Goal: Ask a question: Seek information or help from site administrators or community

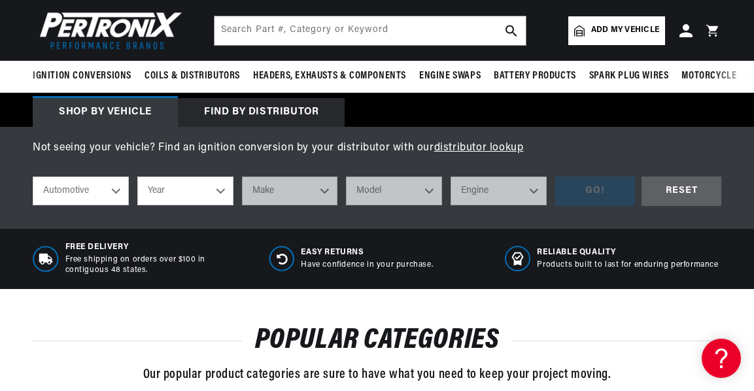
scroll to position [379, 0]
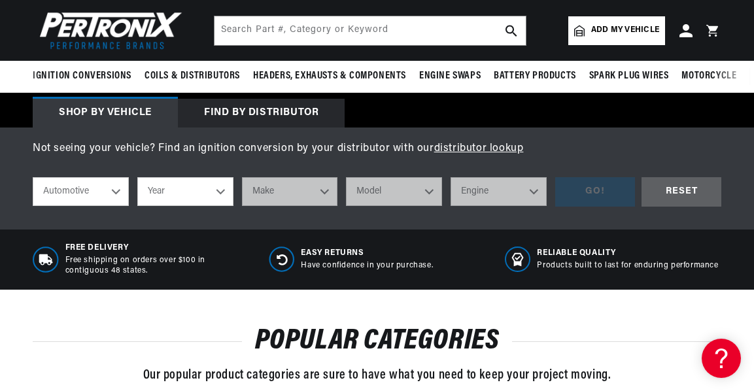
click at [286, 114] on div "Find by Distributor" at bounding box center [261, 113] width 167 height 29
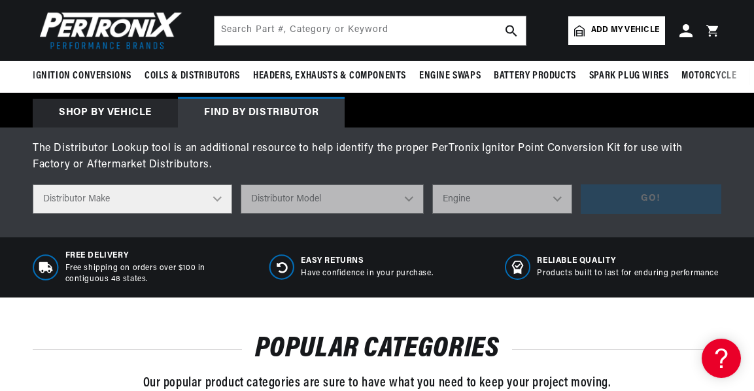
click at [219, 198] on select "Distributor Make Accel Aldon Autolite Bosch Century Chrysler Clark Colt Contine…" at bounding box center [132, 198] width 199 height 29
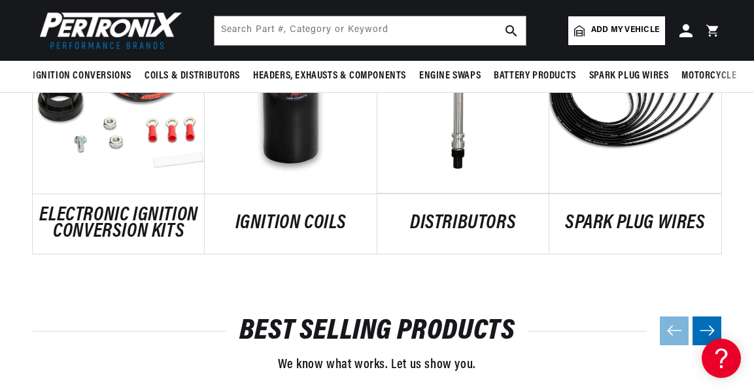
scroll to position [808, 0]
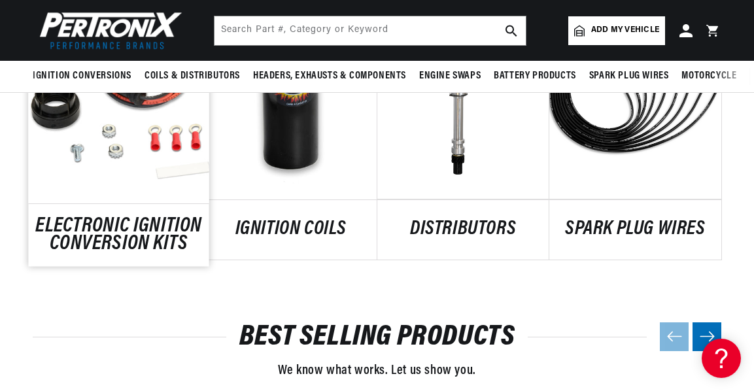
click at [148, 226] on link "ELECTRONIC IGNITION CONVERSION KITS" at bounding box center [118, 235] width 181 height 35
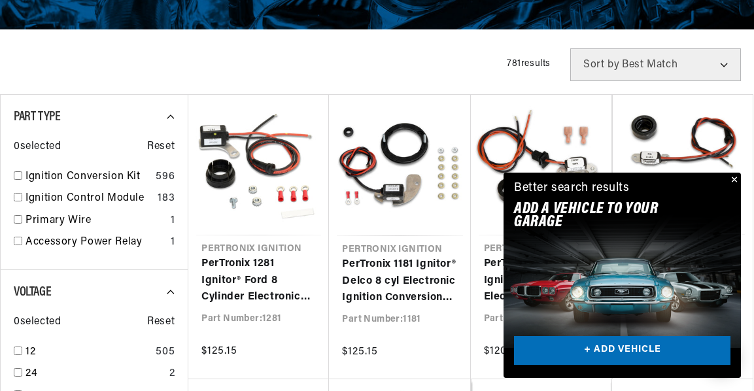
click at [736, 188] on button "Close" at bounding box center [733, 181] width 16 height 16
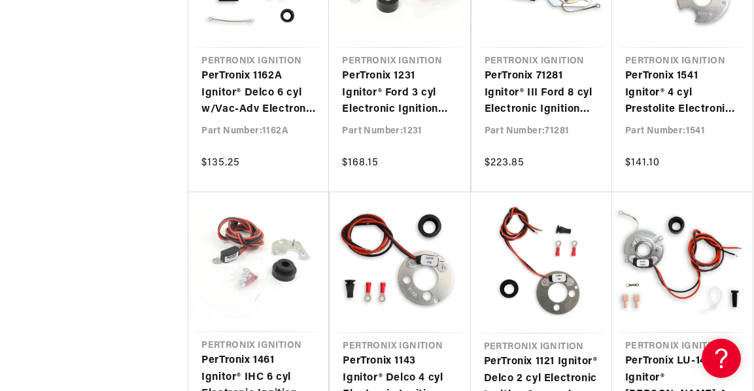
scroll to position [0, 396]
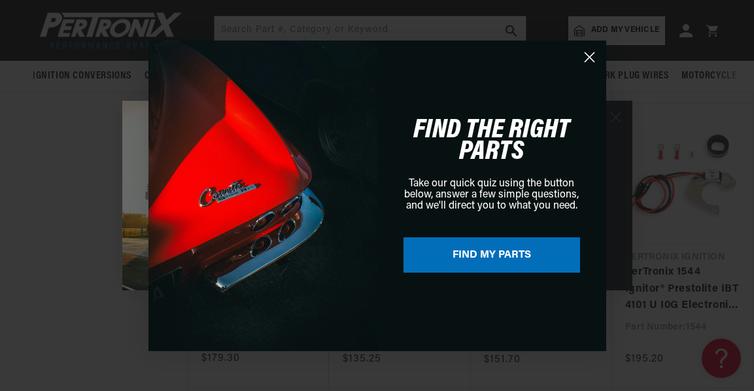
scroll to position [2526, 0]
click at [593, 59] on circle "Close dialog" at bounding box center [590, 57] width 22 height 22
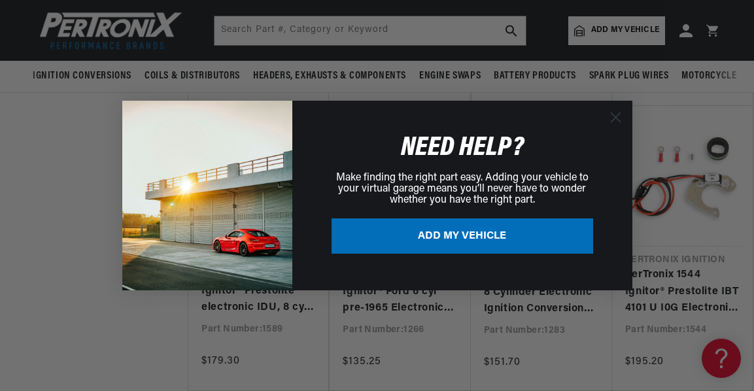
click at [689, 231] on div "Close dialog NEED HELP? Make finding the right part easy. Adding your vehicle t…" at bounding box center [377, 195] width 754 height 391
click at [543, 235] on button "ADD MY VEHICLE" at bounding box center [463, 235] width 262 height 35
click at [614, 118] on circle "Close dialog" at bounding box center [615, 118] width 22 height 22
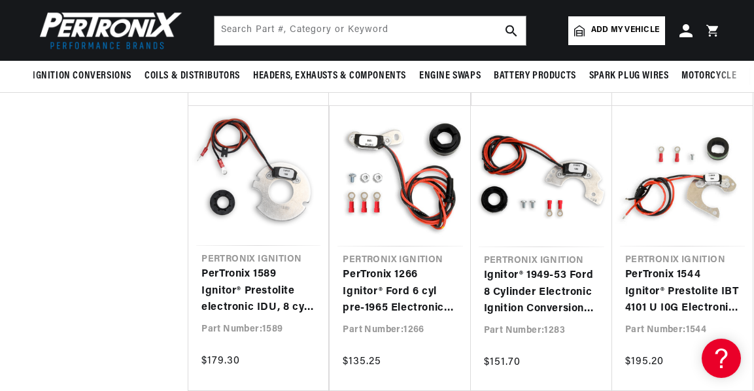
scroll to position [0, 396]
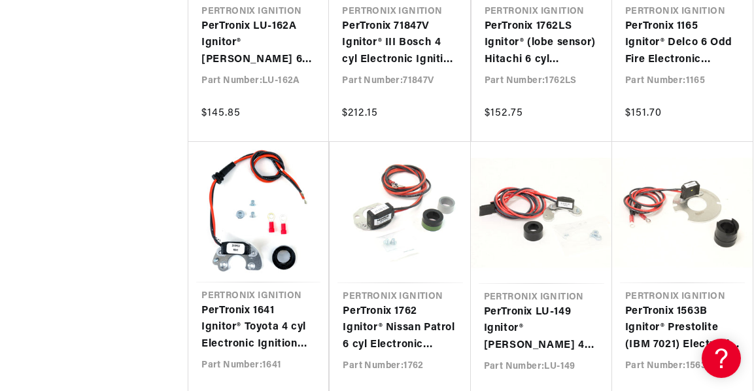
scroll to position [7046, 0]
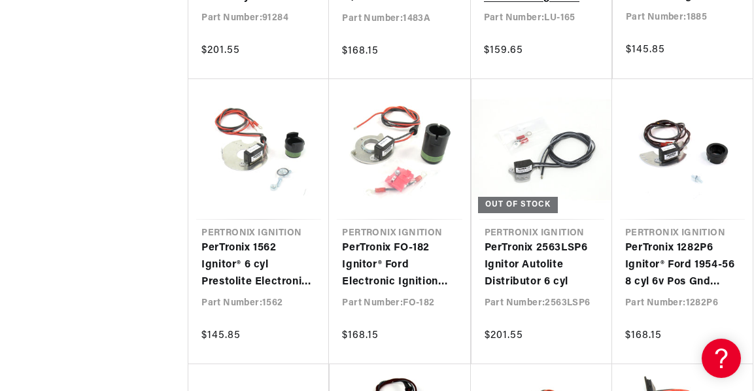
scroll to position [8296, 0]
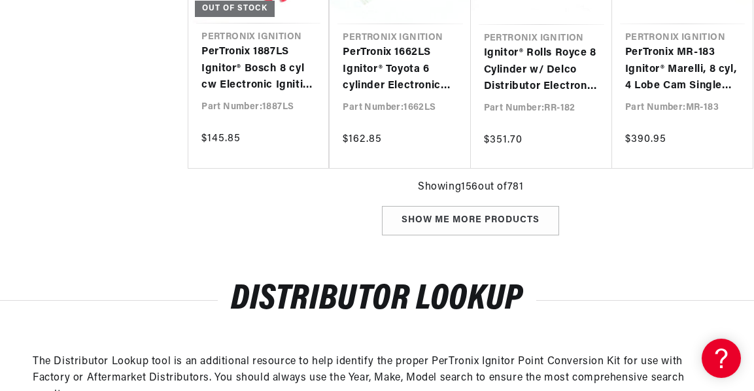
scroll to position [0, 396]
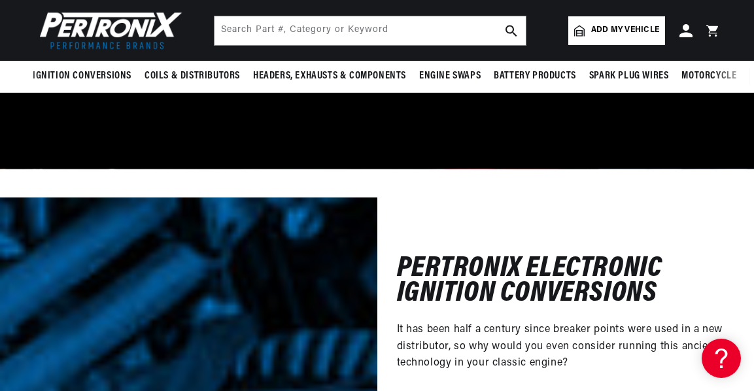
scroll to position [10732, 0]
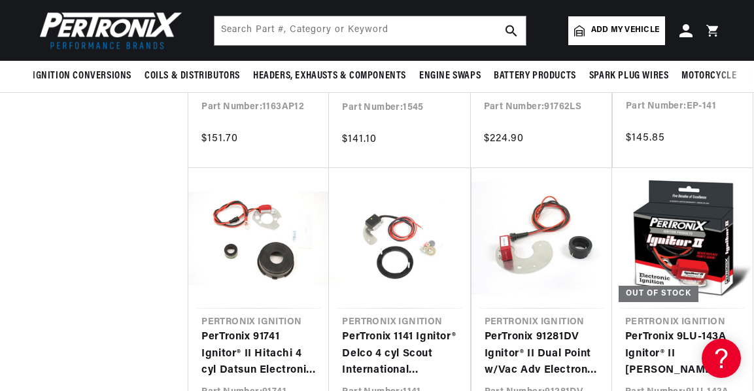
click at [105, 28] on img at bounding box center [108, 30] width 150 height 45
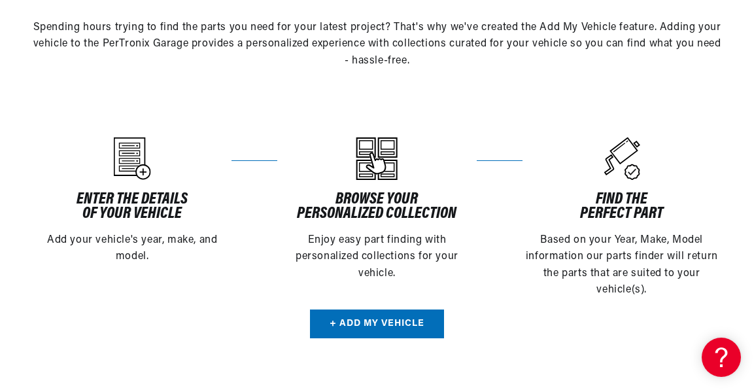
scroll to position [0, 396]
click at [129, 207] on h5 "of your vehicle" at bounding box center [132, 214] width 199 height 14
click at [396, 339] on link "+ Add my vehicle" at bounding box center [377, 323] width 134 height 29
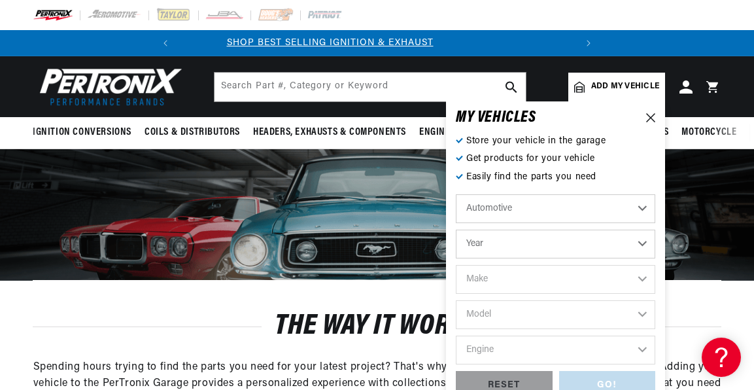
scroll to position [0, 0]
click at [641, 214] on select "Automotive Agricultural Industrial Marine Motorcycle" at bounding box center [555, 208] width 199 height 29
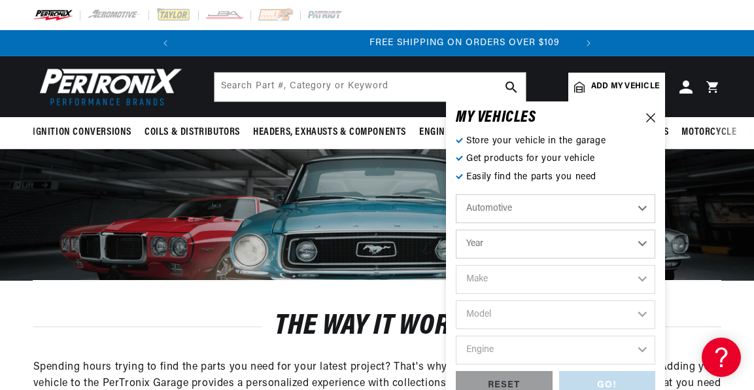
click at [641, 214] on select "Automotive Agricultural Industrial Marine Motorcycle" at bounding box center [555, 208] width 199 height 29
click at [639, 246] on select "Year 2026 2025 2024 2023 2022 2021 2020 2019 2018 2017 2016 2015 2014 2013 2012…" at bounding box center [555, 244] width 199 height 29
select select "1951"
click at [456, 230] on select "Year 2026 2025 2024 2023 2022 2021 2020 2019 2018 2017 2016 2015 2014 2013 2012…" at bounding box center [555, 244] width 199 height 29
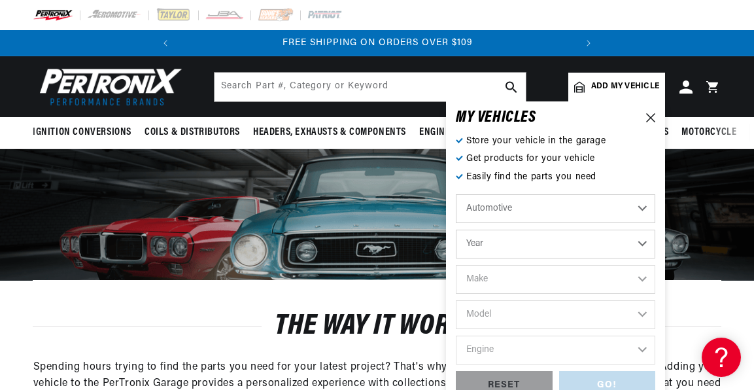
select select "1951"
click at [643, 283] on select "Make Aston Martin Austin Buick Cadillac Chevrolet Chrysler Citroen Crosley Ford…" at bounding box center [555, 279] width 199 height 29
select select "Chrysler"
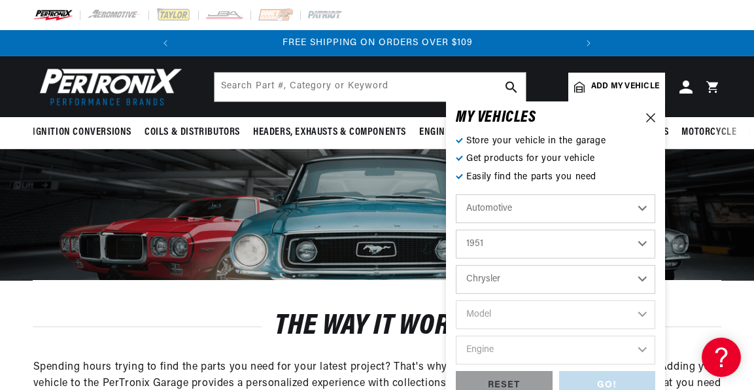
click at [456, 265] on select "Make Aston Martin Austin Buick Cadillac Chevrolet Chrysler Citroen Crosley Ford…" at bounding box center [555, 279] width 199 height 29
select select "Chrysler"
click at [601, 313] on select "Model Imperial New Yorker Newport Saratoga Town & Country" at bounding box center [555, 314] width 199 height 29
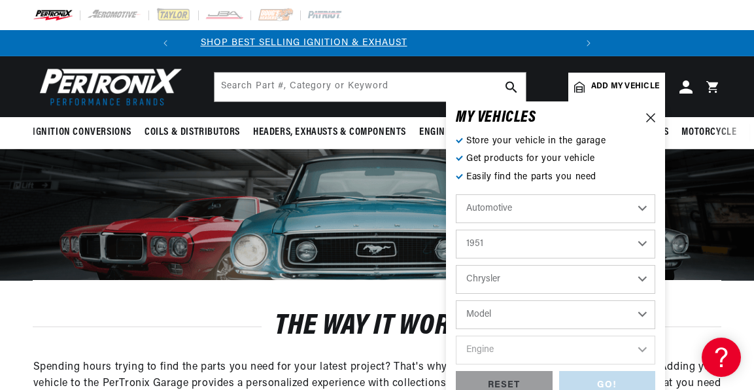
click at [717, 185] on div at bounding box center [377, 214] width 754 height 131
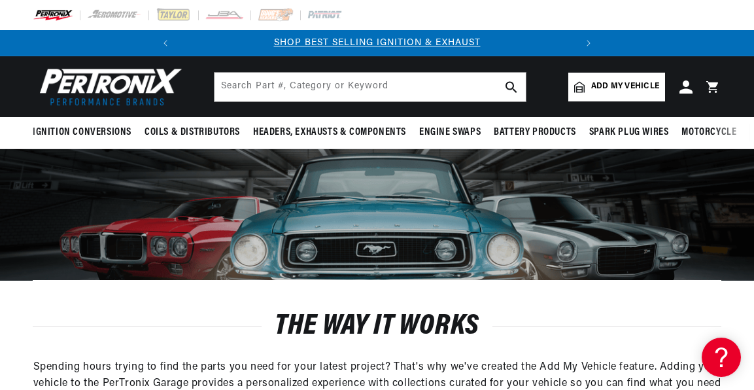
click at [636, 87] on span "Add my vehicle" at bounding box center [625, 86] width 68 height 12
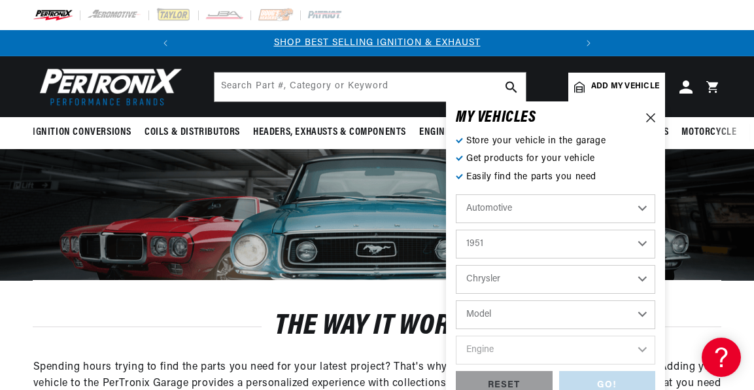
click at [642, 282] on select "Aston Martin Austin Buick Cadillac Chevrolet Chrysler Citroen Crosley Ford GMC …" at bounding box center [555, 279] width 199 height 29
click at [715, 302] on div "The way it works Spending hours trying to find the parts you need for your late…" at bounding box center [377, 361] width 689 height 163
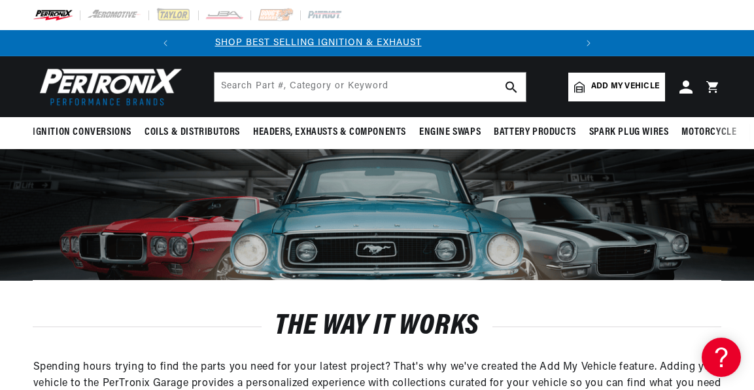
scroll to position [0, 0]
click at [686, 88] on icon at bounding box center [686, 87] width 14 height 14
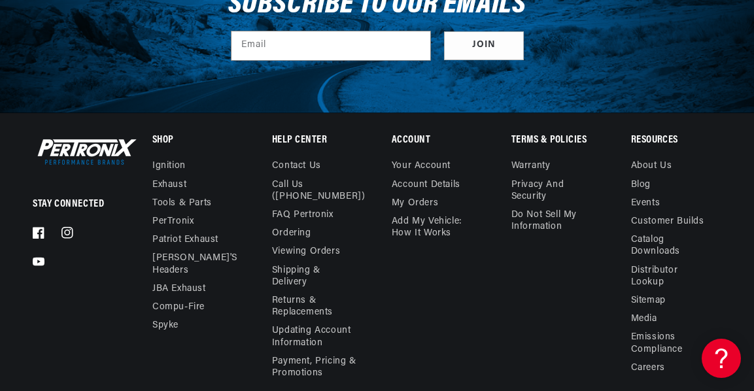
scroll to position [0, 396]
click at [295, 171] on link "Contact us" at bounding box center [296, 167] width 49 height 15
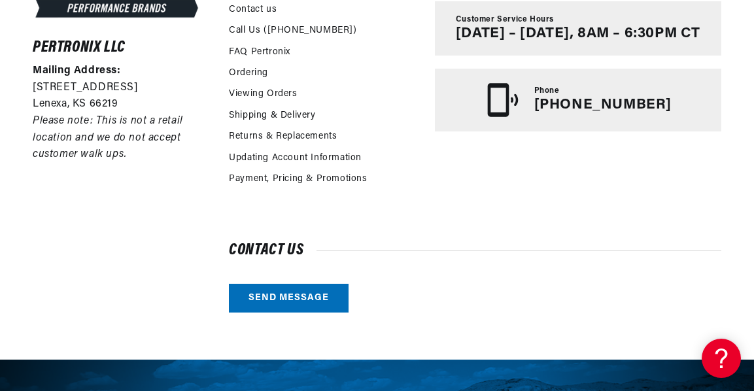
scroll to position [383, 0]
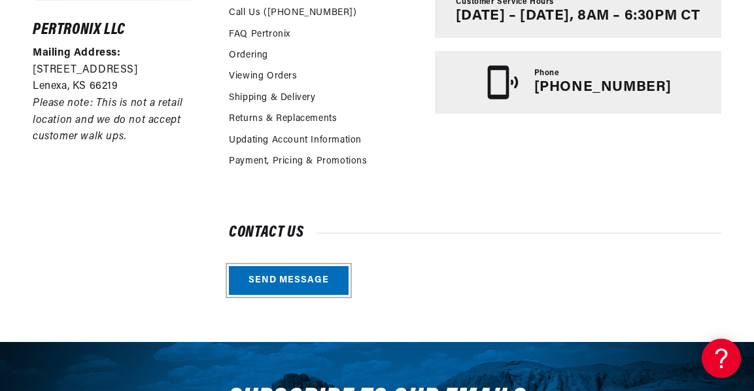
click at [305, 290] on link "Send message" at bounding box center [289, 280] width 120 height 29
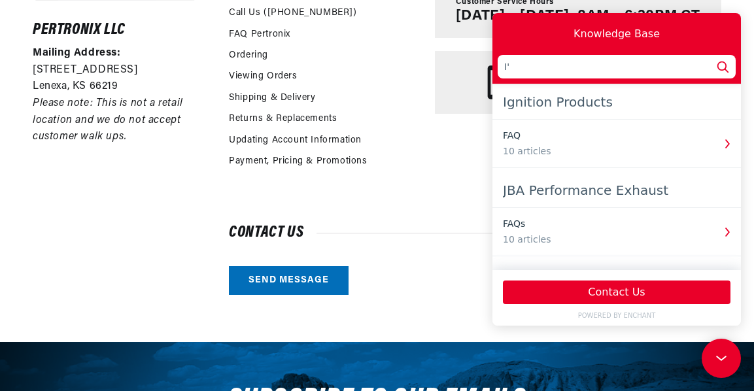
scroll to position [0, 396]
type input "I"
type input "part selection"
click at [719, 61] on icon at bounding box center [722, 66] width 17 height 17
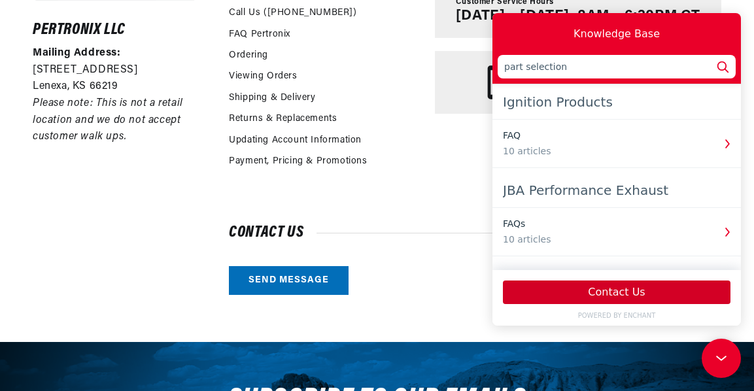
click at [625, 290] on button "Contact Us" at bounding box center [617, 293] width 228 height 24
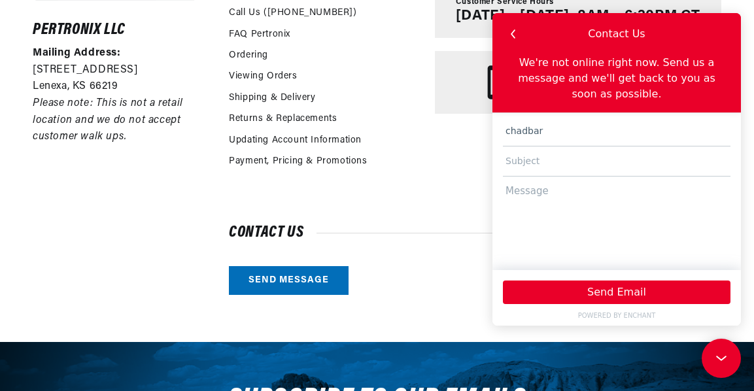
scroll to position [0, 0]
type input "[EMAIL_ADDRESS][DOMAIN_NAME]"
click at [602, 180] on textarea at bounding box center [617, 217] width 228 height 81
click at [611, 149] on input "[EMAIL_ADDRESS][DOMAIN_NAME]" at bounding box center [617, 161] width 228 height 30
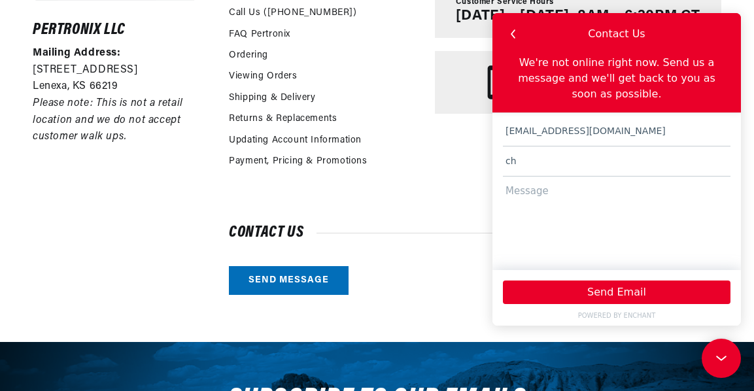
type input "c"
type input "part selection"
click at [532, 177] on textarea at bounding box center [617, 217] width 228 height 81
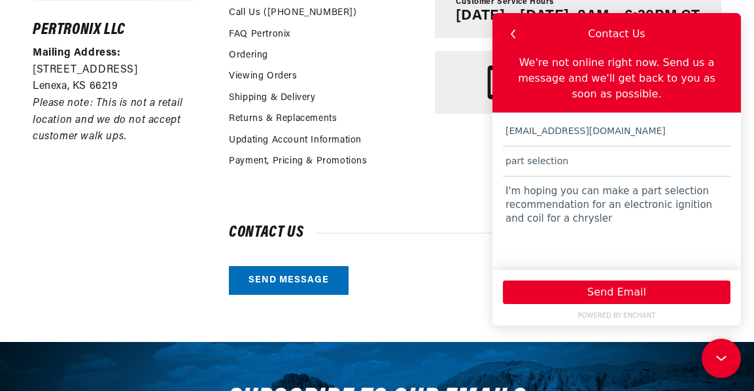
scroll to position [0, 0]
click at [593, 177] on textarea "I'm hoping you can make a part selection recommendation for an electronic ignit…" at bounding box center [617, 217] width 228 height 81
click at [574, 206] on textarea "I'm hoping you can make a part selection recommendation for an electronic ignit…" at bounding box center [617, 217] width 228 height 81
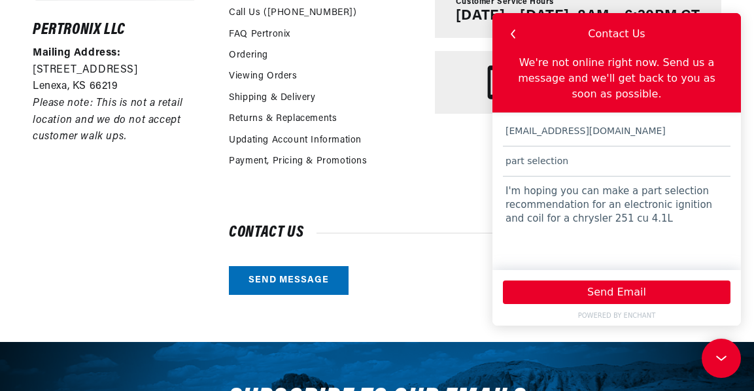
click at [620, 202] on textarea "I'm hoping you can make a part selection recommendation for an electronic ignit…" at bounding box center [617, 217] width 228 height 81
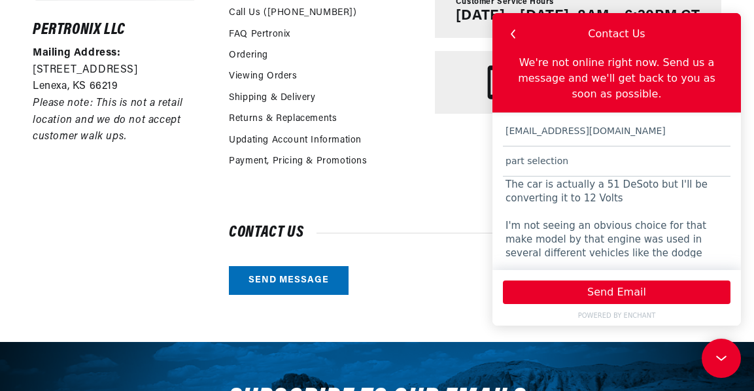
scroll to position [0, 0]
type textarea "I'm hoping you can make a part selection recommendation for an electronic ignit…"
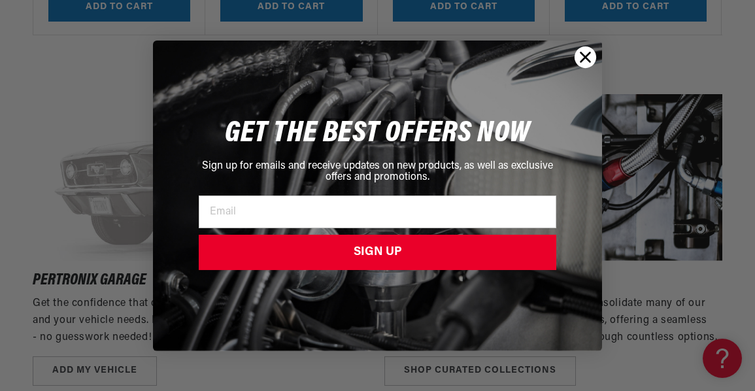
click at [585, 67] on circle "Close dialog" at bounding box center [586, 57] width 22 height 22
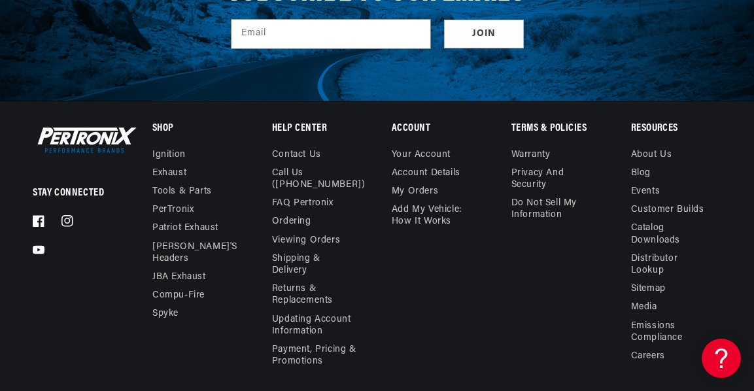
scroll to position [3674, 0]
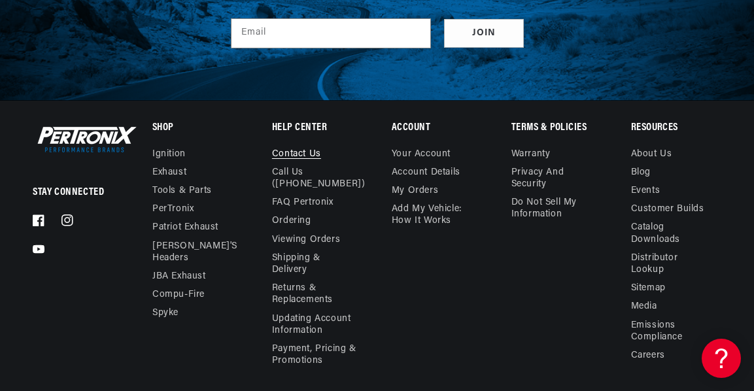
click at [305, 154] on link "Contact us" at bounding box center [296, 155] width 49 height 15
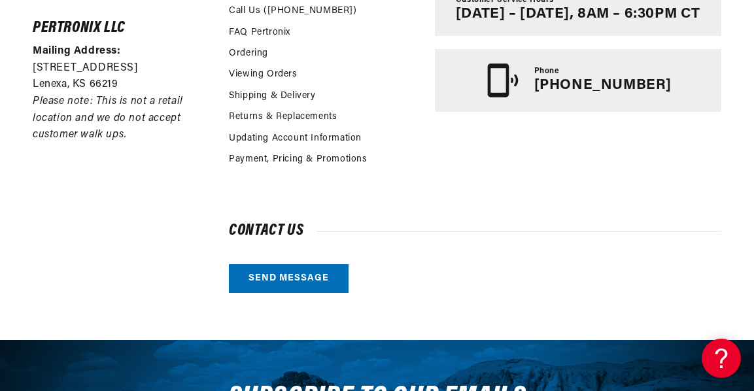
scroll to position [385, 0]
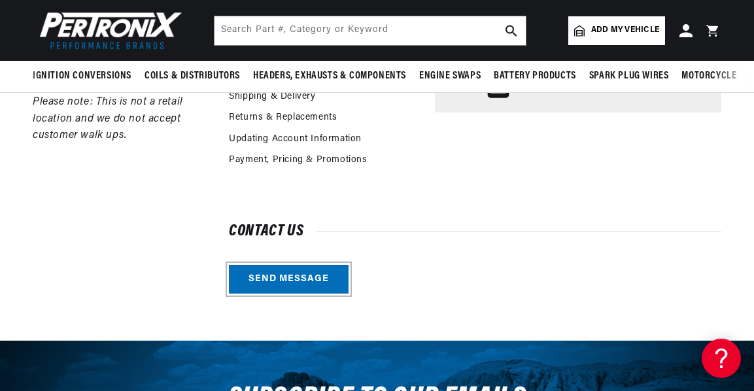
click at [294, 286] on link "Send message" at bounding box center [289, 279] width 120 height 29
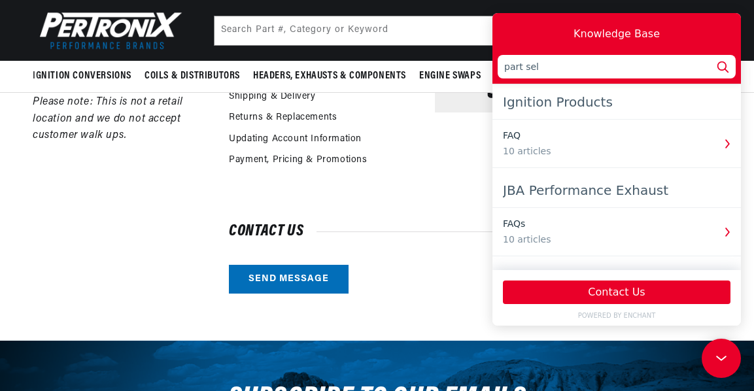
scroll to position [0, 396]
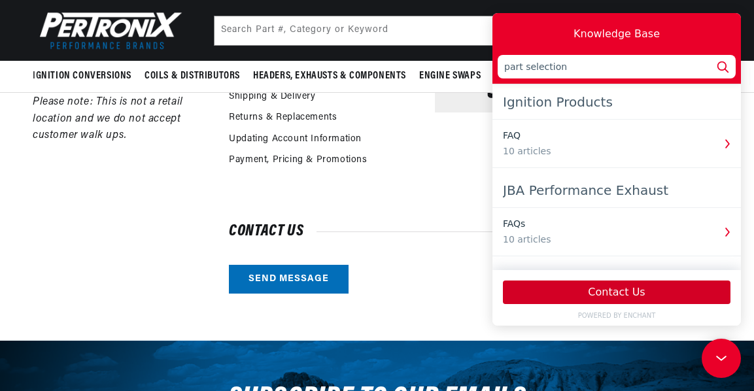
type input "part selection"
click at [604, 294] on button "Contact Us" at bounding box center [617, 293] width 228 height 24
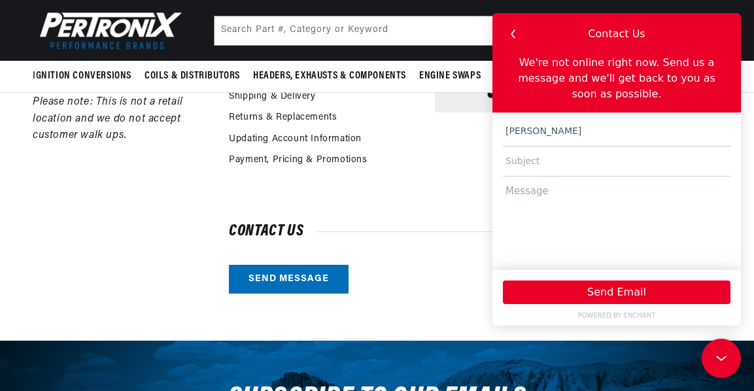
scroll to position [0, 0]
type input "[EMAIL_ADDRESS][DOMAIN_NAME]"
click at [634, 149] on input "[EMAIL_ADDRESS][DOMAIN_NAME]" at bounding box center [617, 161] width 228 height 30
type input "c"
type input "part selection help"
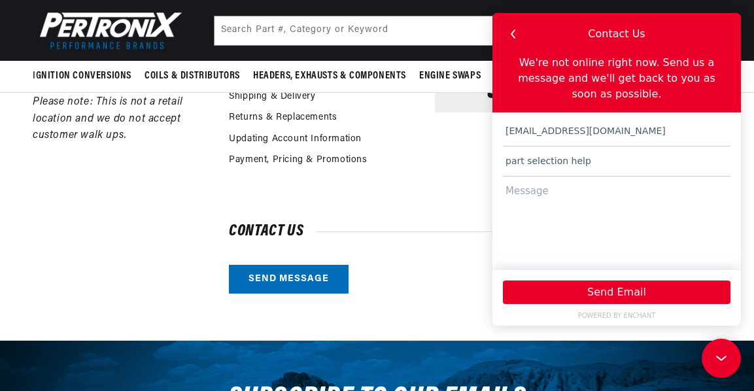
click at [559, 177] on textarea at bounding box center [617, 217] width 228 height 81
click at [561, 192] on textarea "I'm hoping you can offer a selection choice for an electronic igntion and" at bounding box center [617, 217] width 228 height 81
click at [565, 192] on textarea "I'm hoping you can offer a selection choice for an electronic igntion and" at bounding box center [617, 217] width 228 height 81
click at [610, 186] on textarea "I'm hoping you can offer a selection choice for an electronic ignition and" at bounding box center [617, 217] width 228 height 81
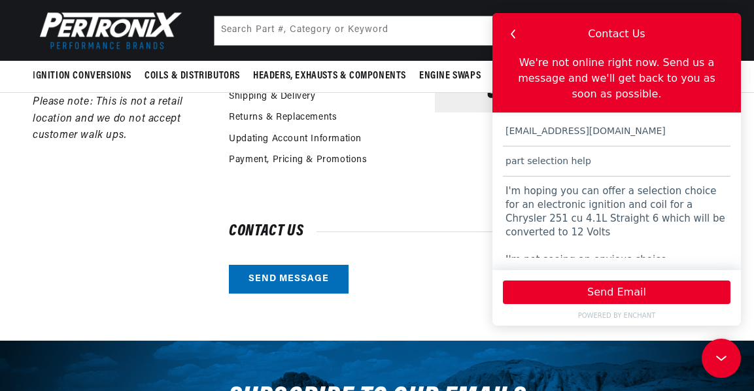
scroll to position [0, 0]
click at [591, 243] on textarea "I'm hoping you can offer a selection choice for an electronic ignition and coil…" at bounding box center [617, 217] width 228 height 81
click at [654, 247] on textarea "I'm hoping you can offer a selection choice for an electronic ignition and coil…" at bounding box center [617, 217] width 228 height 81
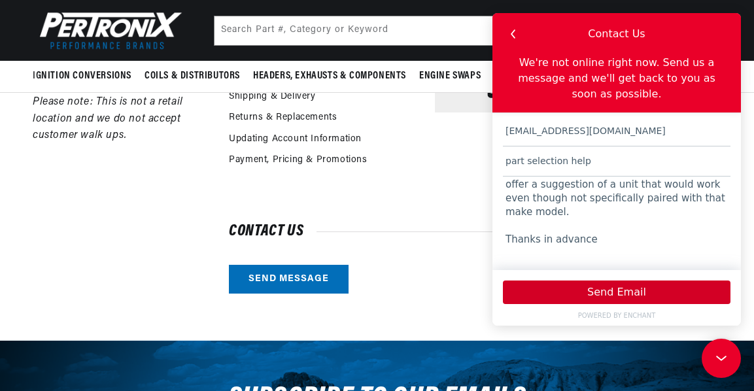
type textarea "I'm hoping you can offer a selection choice for an electronic ignition and coil…"
click at [618, 295] on button "Send Email" at bounding box center [617, 293] width 228 height 24
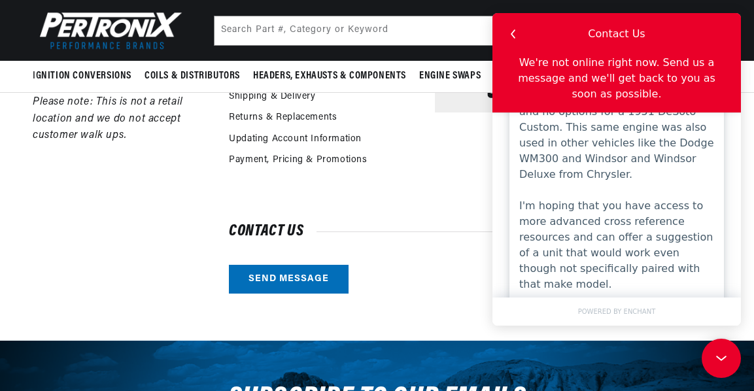
scroll to position [202, 0]
